Goal: Task Accomplishment & Management: Use online tool/utility

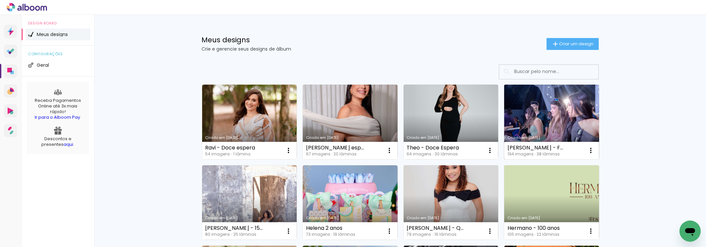
scroll to position [33, 0]
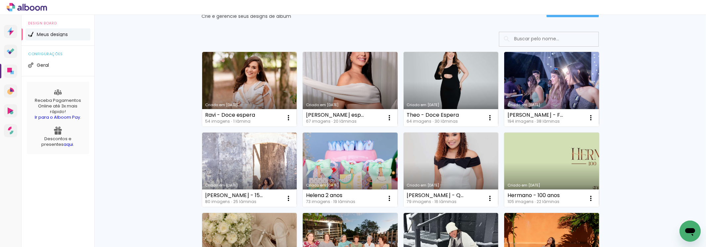
click at [545, 165] on link "Criado em [DATE]" at bounding box center [551, 170] width 95 height 75
